Goal: Book appointment/travel/reservation

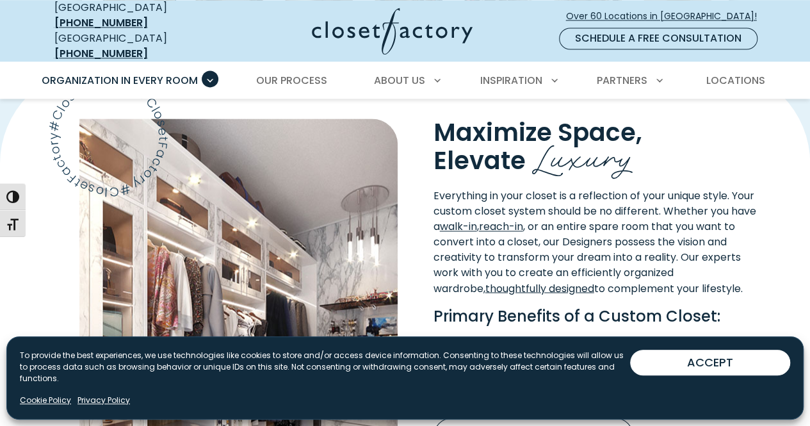
scroll to position [928, 0]
click at [759, 367] on button "ACCEPT" at bounding box center [710, 362] width 160 height 26
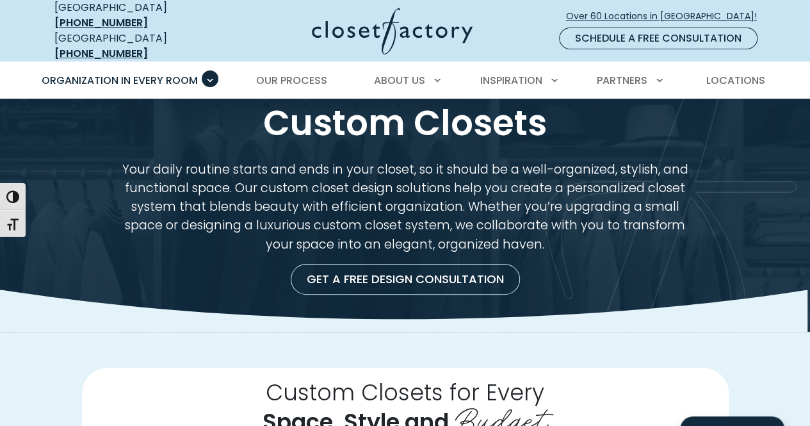
scroll to position [0, 0]
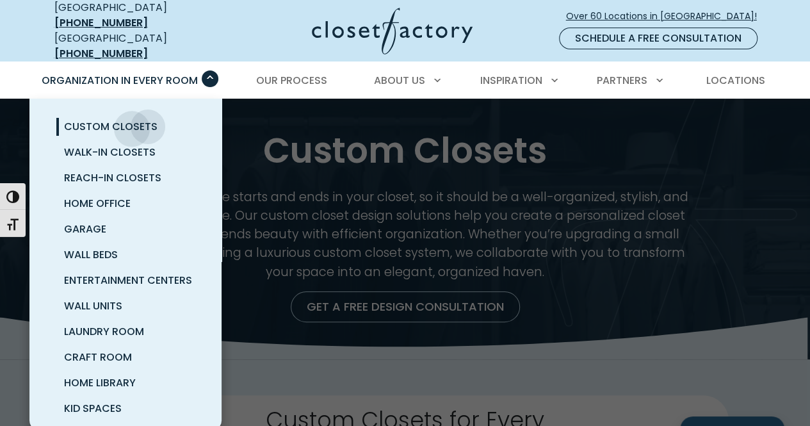
drag, startPoint x: 132, startPoint y: 118, endPoint x: 114, endPoint y: 116, distance: 18.1
click at [114, 119] on span "Custom Closets" at bounding box center [110, 126] width 93 height 15
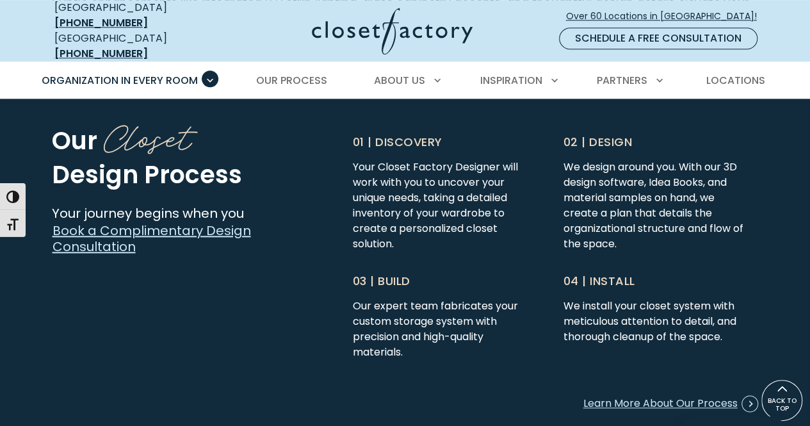
scroll to position [3068, 0]
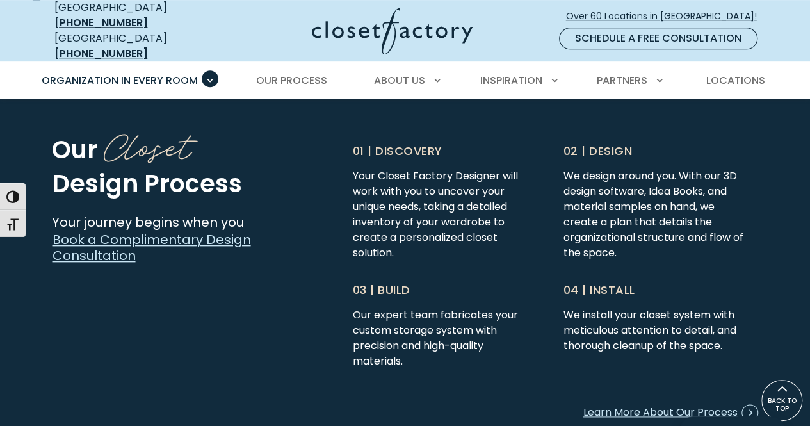
click at [253, 231] on link "Book a Complimentary Design Consultation" at bounding box center [194, 247] width 285 height 33
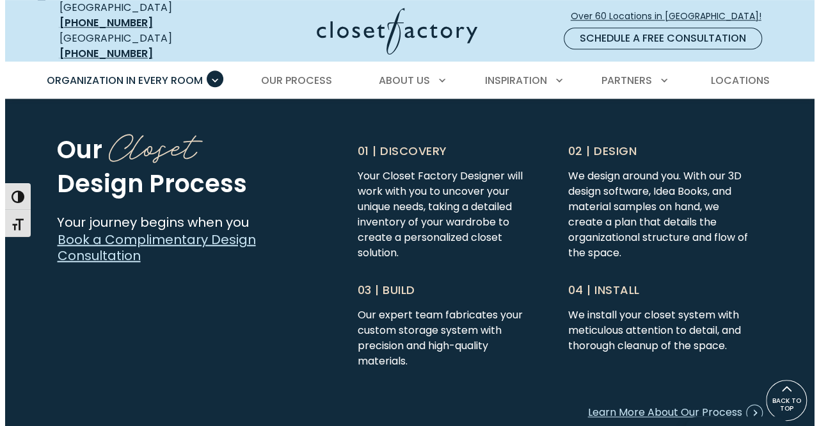
scroll to position [3068, 0]
